Goal: Task Accomplishment & Management: Complete application form

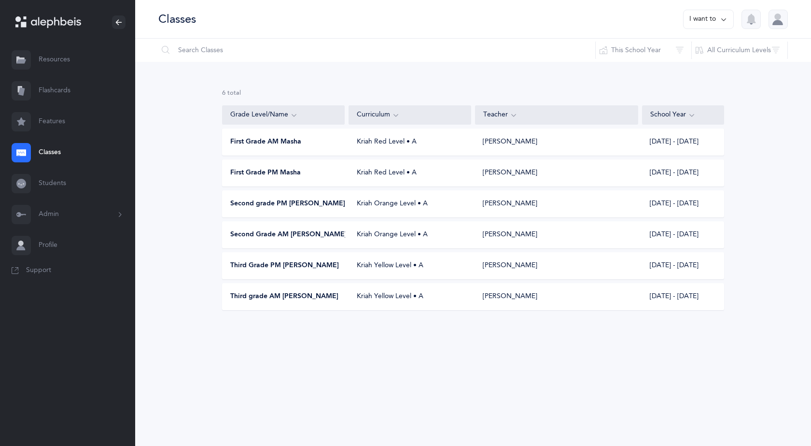
click at [661, 21] on div "Classes I want to" at bounding box center [473, 19] width 676 height 39
click at [708, 18] on button "I want to" at bounding box center [708, 19] width 51 height 19
click at [699, 73] on button "Add new" at bounding box center [699, 66] width 54 height 17
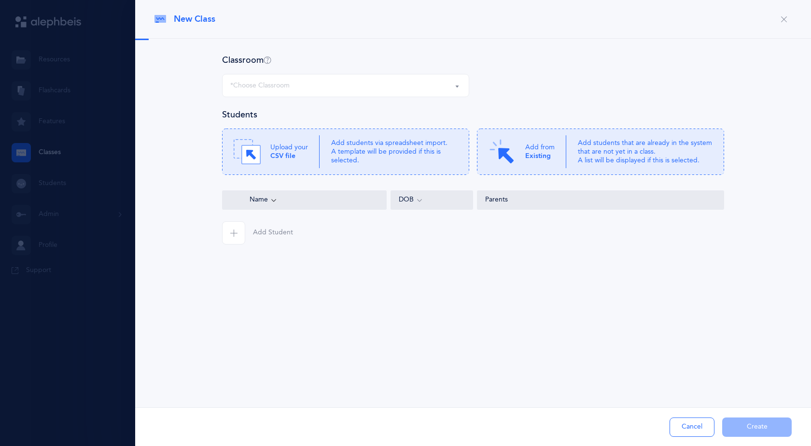
click at [306, 81] on div "*Choose Classroom" at bounding box center [345, 85] width 231 height 16
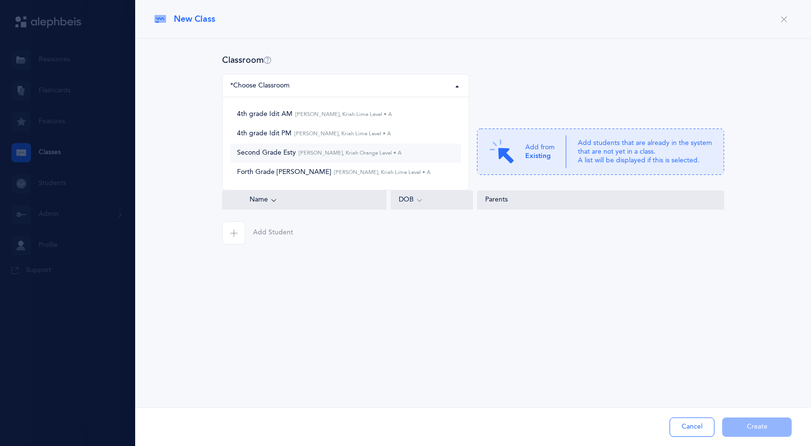
click at [306, 149] on span "Second Grade [PERSON_NAME], Kriah Orange Level • A" at bounding box center [319, 153] width 165 height 9
select select "1285"
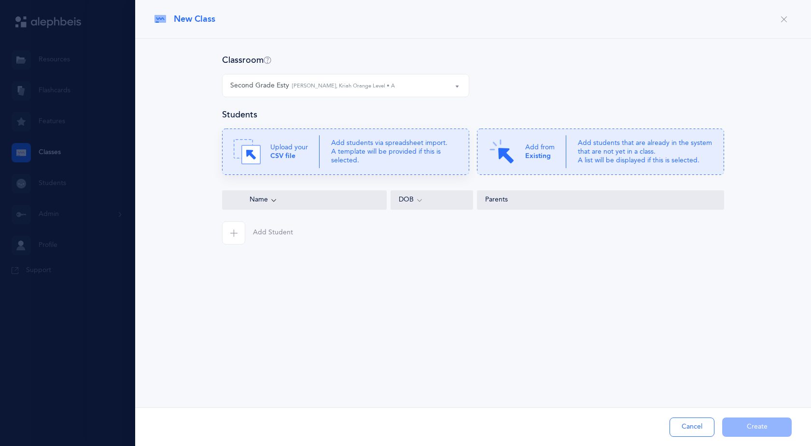
click at [369, 164] on p "Add students via spreadsheet import. A template will be provided if this is sel…" at bounding box center [394, 152] width 126 height 27
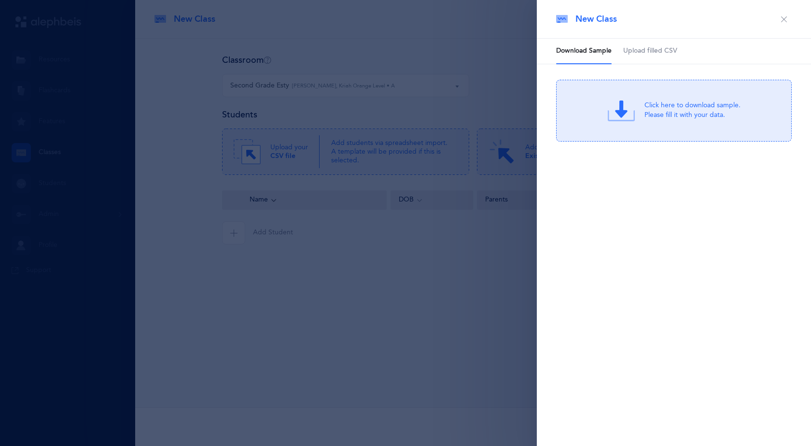
click at [639, 54] on span "Upload filled CSV" at bounding box center [650, 51] width 54 height 10
click at [639, 115] on div "Drag & drop to upload or Click Here to choose a file" at bounding box center [674, 110] width 129 height 27
click at [717, 113] on div "or Click Here to choose a file" at bounding box center [692, 118] width 92 height 10
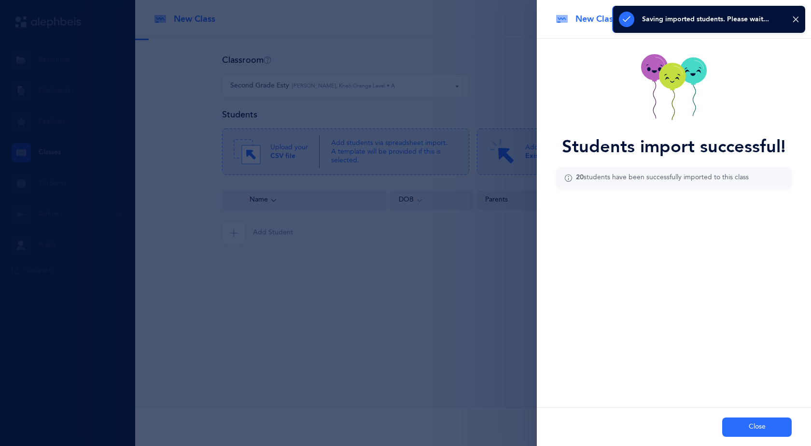
click at [745, 421] on button "Close" at bounding box center [757, 426] width 70 height 19
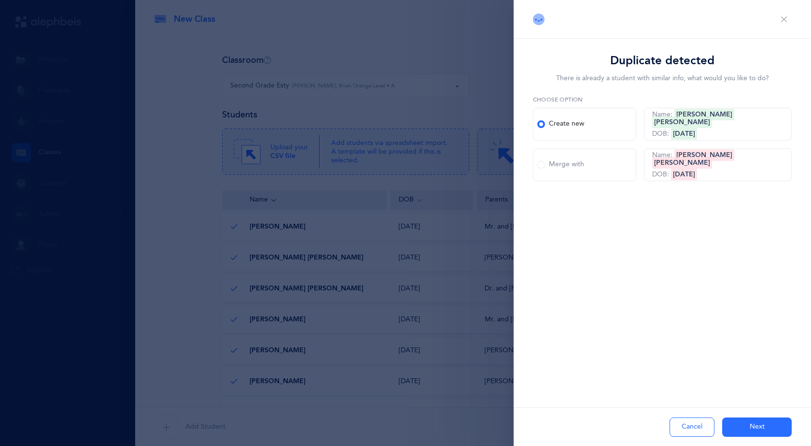
click at [696, 428] on button "Cancel" at bounding box center [691, 426] width 45 height 19
click at [781, 18] on icon "button" at bounding box center [784, 19] width 8 height 8
click at [743, 321] on div "Duplicate detected There is already a student with similar info, what would you…" at bounding box center [662, 223] width 297 height 446
click at [783, 19] on icon "button" at bounding box center [784, 19] width 8 height 8
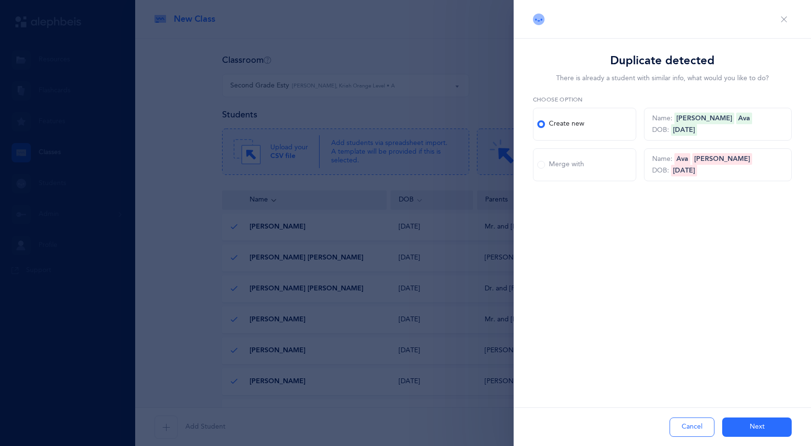
click at [782, 19] on icon "button" at bounding box center [784, 19] width 8 height 8
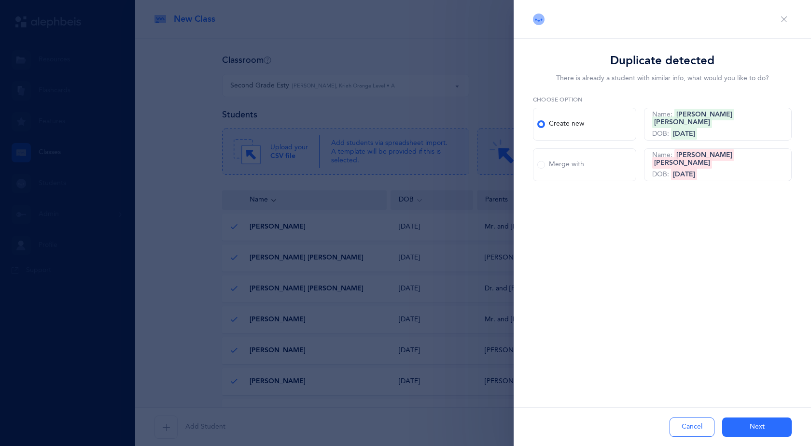
click at [782, 19] on icon "button" at bounding box center [784, 19] width 8 height 8
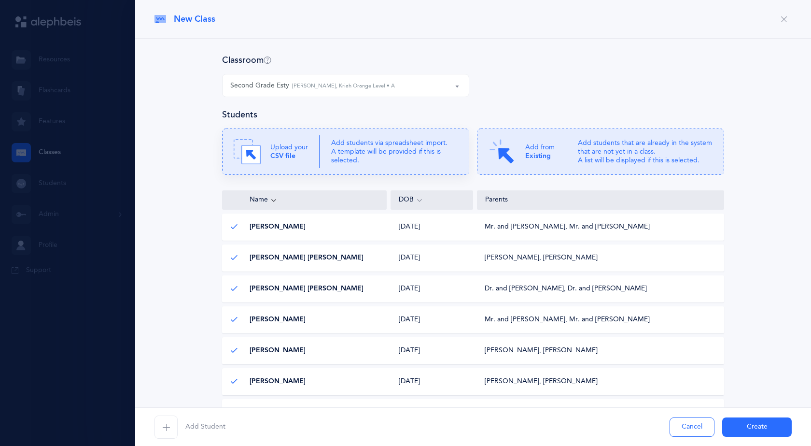
click at [335, 151] on p "Add students via spreadsheet import. A template will be provided if this is sel…" at bounding box center [394, 152] width 126 height 27
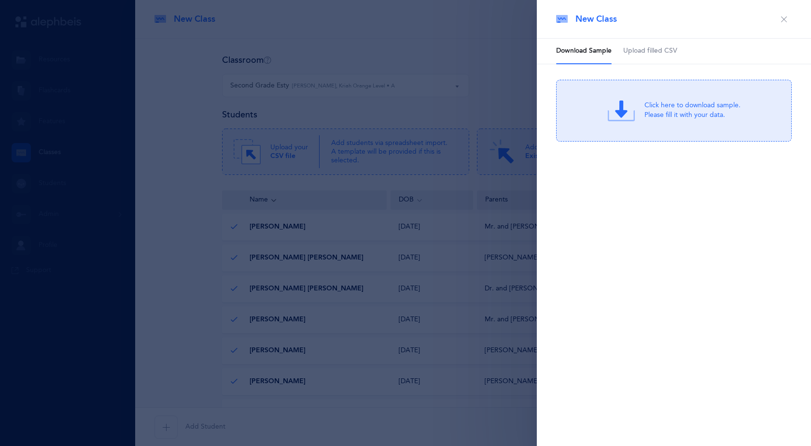
click at [575, 55] on li "Download Sample" at bounding box center [584, 51] width 56 height 25
click at [583, 51] on li "Download Sample" at bounding box center [584, 51] width 56 height 25
click at [661, 108] on div "Click here to download sample. Please fill it with your data." at bounding box center [692, 110] width 96 height 19
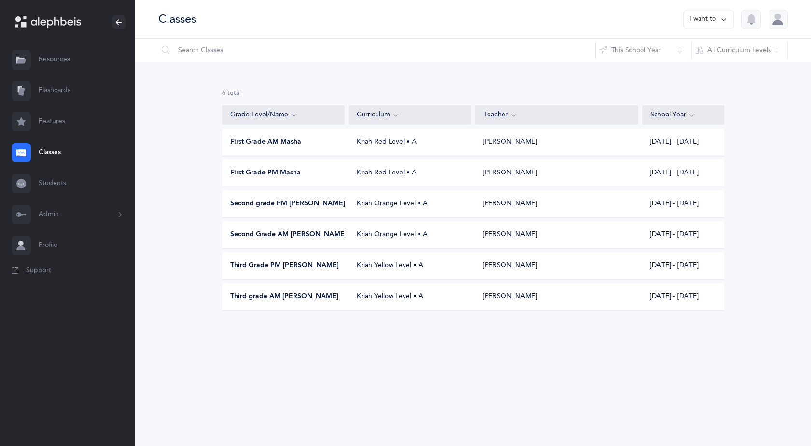
click at [245, 150] on div "First Grade AM [PERSON_NAME] Red Level • A [PERSON_NAME] [DATE] - [DATE]" at bounding box center [473, 141] width 502 height 27
